Goal: Task Accomplishment & Management: Manage account settings

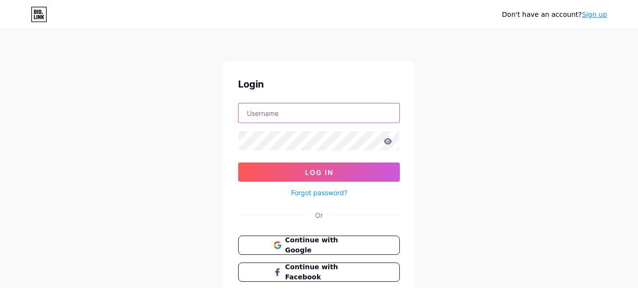
click at [274, 114] on input "text" at bounding box center [319, 112] width 161 height 19
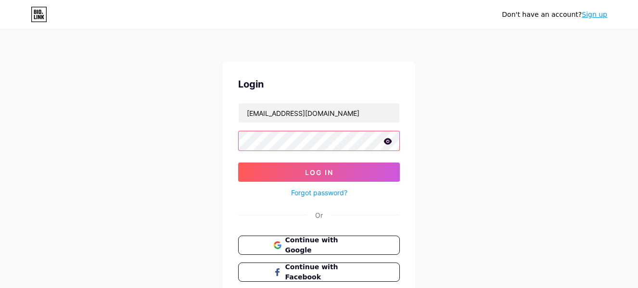
click at [238, 163] on button "Log In" at bounding box center [319, 172] width 162 height 19
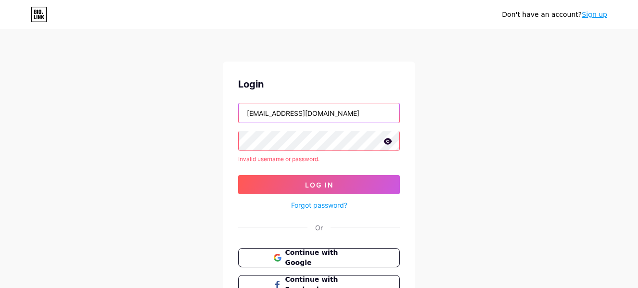
click at [316, 109] on input "[EMAIL_ADDRESS][DOMAIN_NAME]" at bounding box center [319, 112] width 161 height 19
click at [316, 110] on input "[EMAIL_ADDRESS][DOMAIN_NAME]" at bounding box center [319, 112] width 161 height 19
click at [317, 108] on input "[EMAIL_ADDRESS][DOMAIN_NAME]" at bounding box center [319, 112] width 161 height 19
drag, startPoint x: 313, startPoint y: 114, endPoint x: 209, endPoint y: 111, distance: 104.0
click at [209, 111] on div "Don't have an account? Sign up Login [EMAIL_ADDRESS][DOMAIN_NAME] Invalid usern…" at bounding box center [319, 184] width 638 height 368
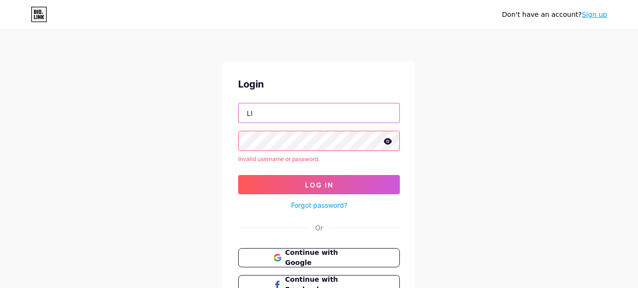
type input "L"
type input "linuka"
click at [238, 175] on button "Log In" at bounding box center [319, 184] width 162 height 19
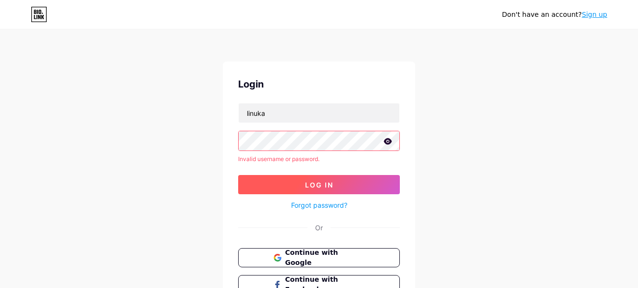
click at [322, 184] on span "Log In" at bounding box center [319, 185] width 28 height 8
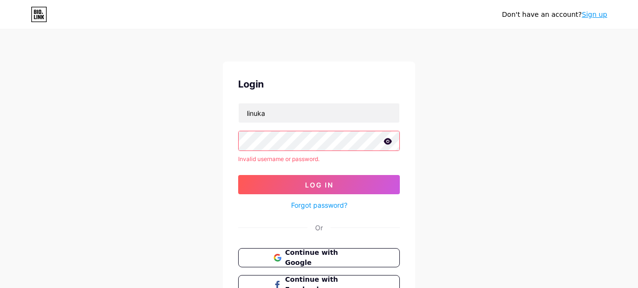
click at [390, 141] on icon at bounding box center [388, 141] width 8 height 6
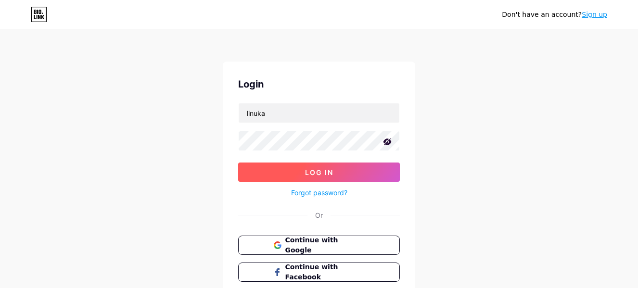
click at [312, 170] on span "Log In" at bounding box center [319, 172] width 28 height 8
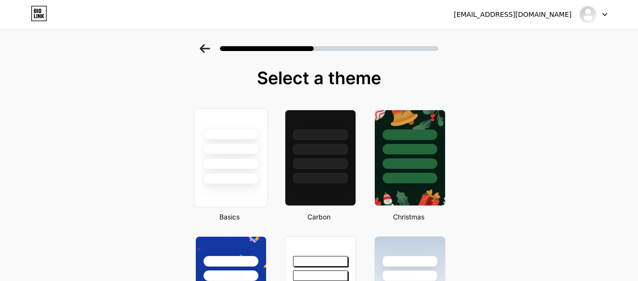
click at [218, 151] on div at bounding box center [231, 148] width 56 height 11
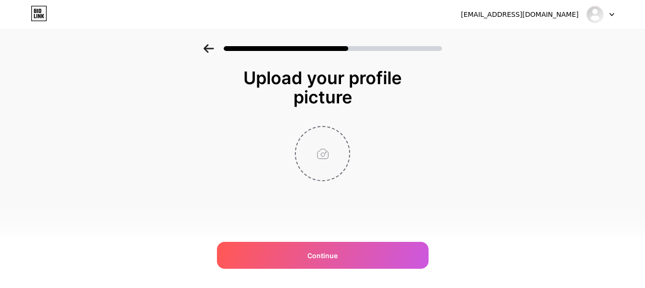
click at [328, 154] on input "file" at bounding box center [322, 153] width 53 height 53
click at [326, 151] on input "file" at bounding box center [322, 153] width 53 height 53
type input "C:\fakepath\IMG_8901.JPG"
